Goal: Task Accomplishment & Management: Manage account settings

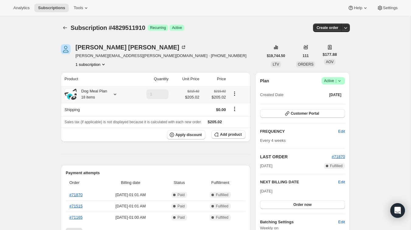
click at [116, 94] on icon at bounding box center [115, 94] width 2 height 2
click at [160, 139] on th "Apply discount Add product" at bounding box center [156, 134] width 190 height 14
click at [70, 26] on div at bounding box center [66, 27] width 10 height 9
click at [65, 28] on icon "Subscriptions" at bounding box center [65, 28] width 6 height 6
click at [224, 137] on span "Add product" at bounding box center [231, 134] width 22 height 5
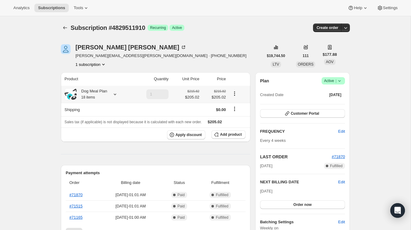
click at [99, 92] on div "Dog Meal Plan 18 items" at bounding box center [92, 94] width 30 height 12
click at [151, 139] on div "Apply discount Add product" at bounding box center [156, 134] width 182 height 9
click at [238, 137] on button "Add product" at bounding box center [229, 134] width 34 height 9
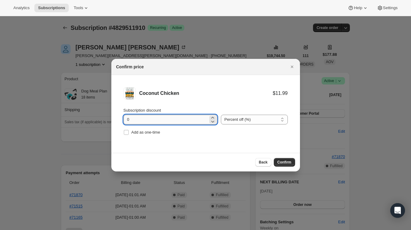
click at [149, 116] on input "0" at bounding box center [166, 119] width 85 height 10
type input "100"
click at [128, 132] on input "Add as one-time" at bounding box center [126, 132] width 5 height 5
checkbox input "true"
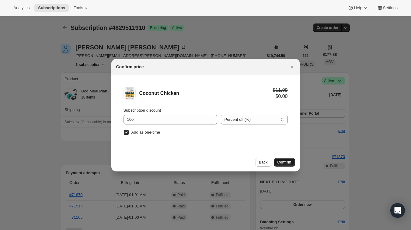
click at [282, 160] on span "Confirm" at bounding box center [285, 162] width 14 height 5
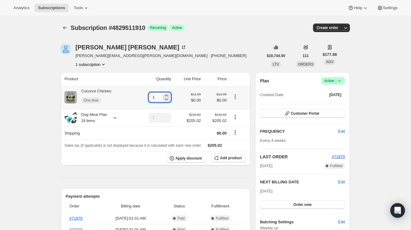
click at [156, 97] on input "1" at bounding box center [155, 97] width 13 height 10
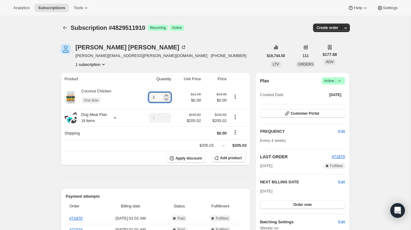
type input "2"
